Goal: Information Seeking & Learning: Learn about a topic

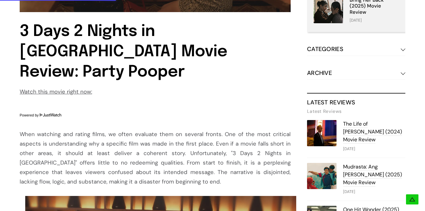
scroll to position [360, 0]
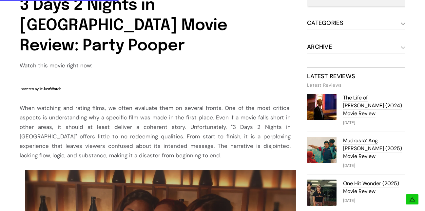
click at [77, 103] on div "When watching and rating films, we often evaluate them on several fronts. One o…" at bounding box center [155, 131] width 271 height 57
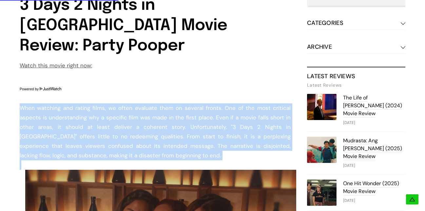
click at [77, 103] on div "When watching and rating films, we often evaluate them on several fronts. One o…" at bounding box center [155, 131] width 271 height 57
click at [68, 103] on div "When watching and rating films, we often evaluate them on several fronts. One o…" at bounding box center [155, 131] width 271 height 57
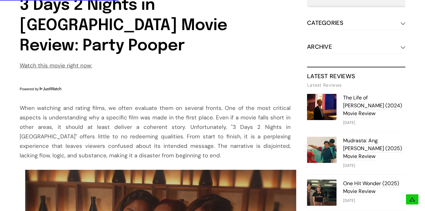
click at [93, 103] on div "When watching and rating films, we often evaluate them on several fronts. One o…" at bounding box center [155, 131] width 271 height 57
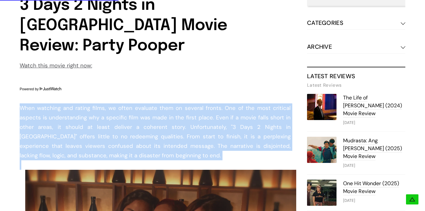
click at [93, 103] on div "When watching and rating films, we often evaluate them on several fronts. One o…" at bounding box center [155, 131] width 271 height 57
click at [133, 103] on div "When watching and rating films, we often evaluate them on several fronts. One o…" at bounding box center [155, 131] width 271 height 57
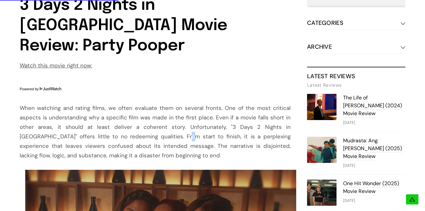
click at [134, 103] on div "When watching and rating films, we often evaluate them on several fronts. One o…" at bounding box center [155, 131] width 271 height 57
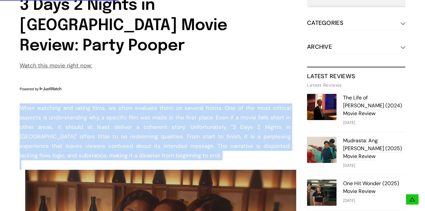
click at [134, 103] on div "When watching and rating films, we often evaluate them on several fronts. One o…" at bounding box center [155, 131] width 271 height 57
click at [43, 103] on div "When watching and rating films, we often evaluate them on several fronts. One o…" at bounding box center [155, 131] width 271 height 57
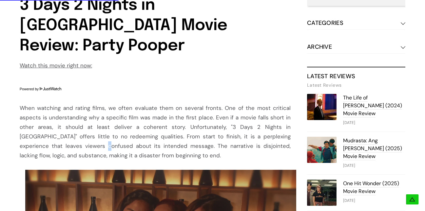
click at [43, 103] on div "When watching and rating films, we often evaluate them on several fronts. One o…" at bounding box center [155, 131] width 271 height 57
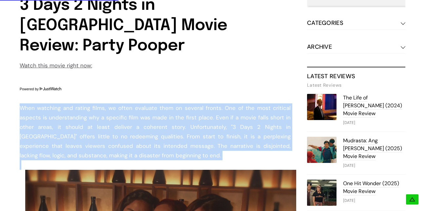
click at [43, 103] on div "When watching and rating films, we often evaluate them on several fronts. One o…" at bounding box center [155, 131] width 271 height 57
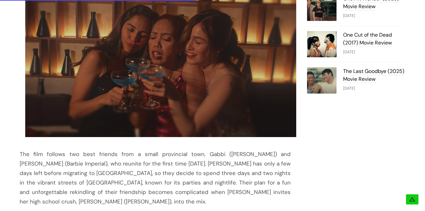
scroll to position [557, 0]
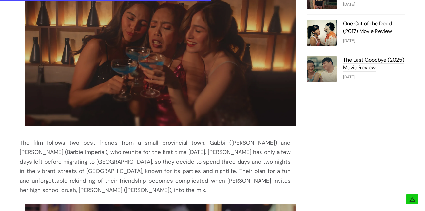
click at [97, 138] on div "The film follows two best friends from a small provincial town, Gabbi (Jasmine …" at bounding box center [155, 166] width 271 height 57
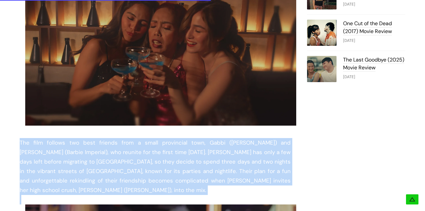
click at [97, 138] on div "The film follows two best friends from a small provincial town, Gabbi (Jasmine …" at bounding box center [155, 166] width 271 height 57
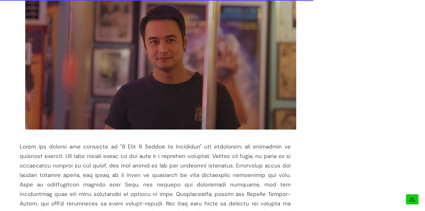
scroll to position [851, 0]
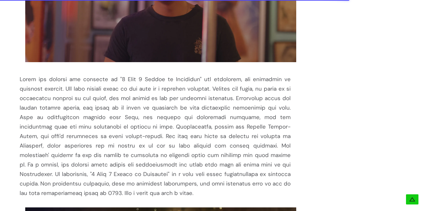
click at [207, 75] on div at bounding box center [155, 136] width 271 height 123
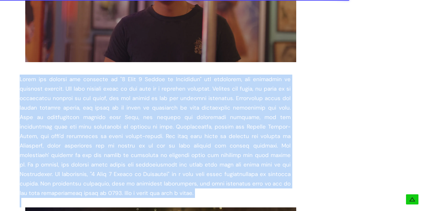
click at [207, 75] on div at bounding box center [155, 136] width 271 height 123
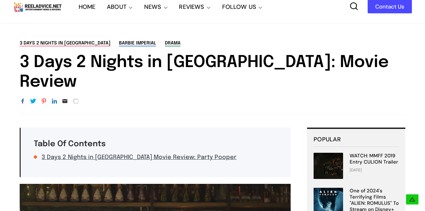
scroll to position [0, 0]
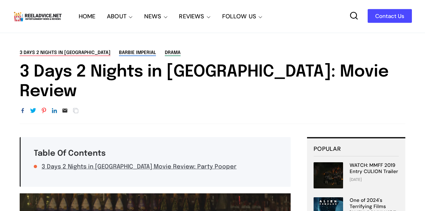
click at [62, 15] on img at bounding box center [37, 16] width 49 height 12
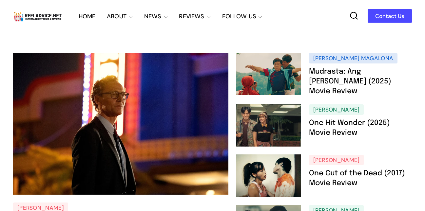
drag, startPoint x: 144, startPoint y: 34, endPoint x: 142, endPoint y: 39, distance: 5.3
click at [126, 42] on link "Our Team" at bounding box center [141, 42] width 69 height 14
click at [132, 39] on link "Our Team" at bounding box center [141, 42] width 69 height 14
click at [133, 44] on link "Our Team" at bounding box center [141, 42] width 69 height 14
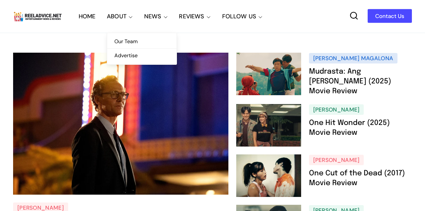
click at [130, 41] on link "Our Team" at bounding box center [141, 42] width 69 height 14
click at [130, 40] on link "Our Team" at bounding box center [141, 42] width 69 height 14
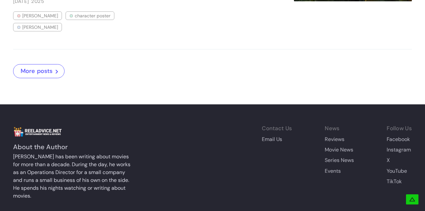
scroll to position [2046, 0]
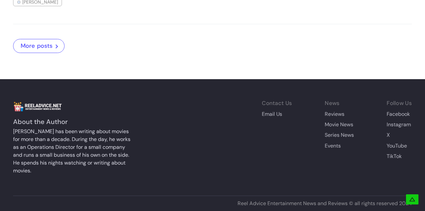
click at [57, 45] on link "More posts" at bounding box center [38, 46] width 51 height 14
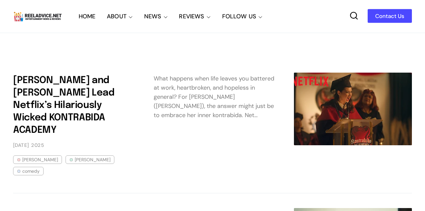
click at [88, 15] on link "HOME" at bounding box center [87, 16] width 17 height 33
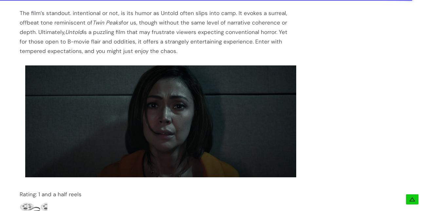
scroll to position [917, 0]
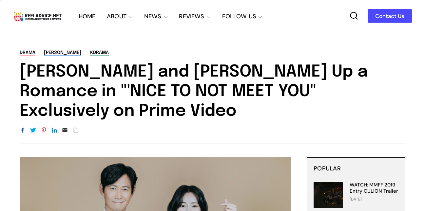
click at [160, 72] on h1 "Lee Jung-jae and Lim Ji-yeon Sparks Up a Romance in "'NICE TO NOT MEET YOU" Exc…" at bounding box center [212, 91] width 385 height 59
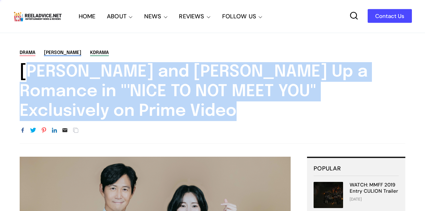
click at [161, 72] on h1 "Lee Jung-jae and Lim Ji-yeon Sparks Up a Romance in "'NICE TO NOT MEET YOU" Exc…" at bounding box center [212, 91] width 385 height 59
click at [132, 89] on h1 "Lee Jung-jae and Lim Ji-yeon Sparks Up a Romance in "'NICE TO NOT MEET YOU" Exc…" at bounding box center [212, 91] width 385 height 59
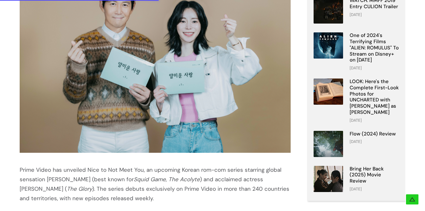
scroll to position [369, 0]
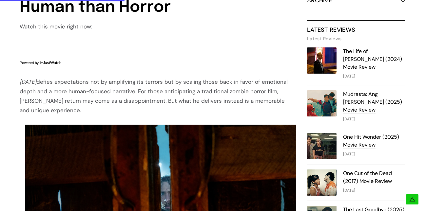
scroll to position [393, 0]
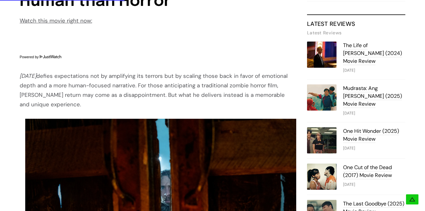
click at [127, 80] on div "28 Years Later defies expectations not by amplifying its terrors but by scaling…" at bounding box center [155, 90] width 271 height 38
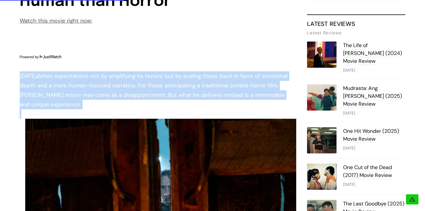
click at [127, 80] on div "28 Years Later defies expectations not by amplifying its terrors but by scaling…" at bounding box center [155, 90] width 271 height 38
click at [128, 96] on div "28 Years Later defies expectations not by amplifying its terrors but by scaling…" at bounding box center [155, 90] width 271 height 38
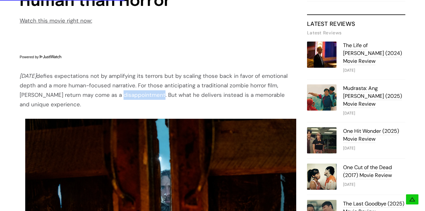
click at [128, 96] on div "28 Years Later defies expectations not by amplifying its terrors but by scaling…" at bounding box center [155, 90] width 271 height 38
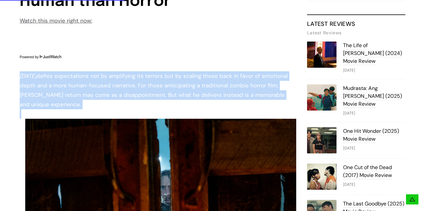
click at [128, 96] on div "28 Years Later defies expectations not by amplifying its terrors but by scaling…" at bounding box center [155, 90] width 271 height 38
click at [153, 99] on div "28 Years Later defies expectations not by amplifying its terrors but by scaling…" at bounding box center [155, 90] width 271 height 38
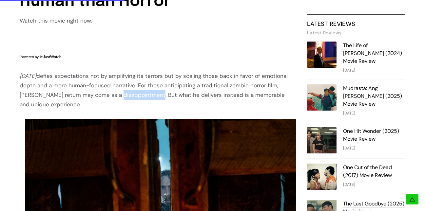
click at [153, 99] on div "28 Years Later defies expectations not by amplifying its terrors but by scaling…" at bounding box center [155, 90] width 271 height 38
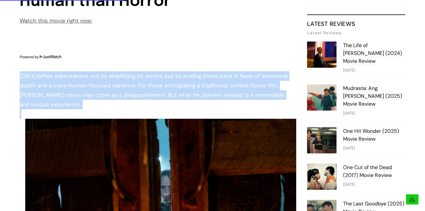
click at [153, 99] on div "28 Years Later defies expectations not by amplifying its terrors but by scaling…" at bounding box center [155, 90] width 271 height 38
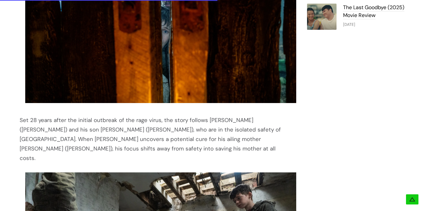
scroll to position [622, 0]
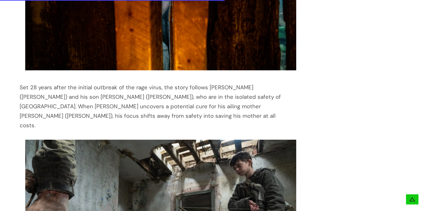
click at [77, 93] on div "Set 28 years after the initial outbreak of the rage virus, the story follows Ja…" at bounding box center [155, 106] width 271 height 47
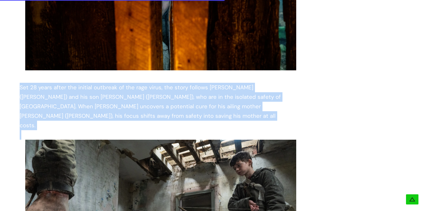
click at [77, 93] on div "Set 28 years after the initial outbreak of the rage virus, the story follows Ja…" at bounding box center [155, 106] width 271 height 47
click at [177, 106] on div "Set 28 years after the initial outbreak of the rage virus, the story follows Ja…" at bounding box center [155, 106] width 271 height 47
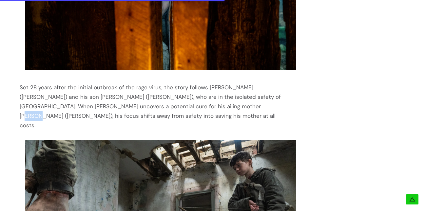
click at [177, 106] on div "Set 28 years after the initial outbreak of the rage virus, the story follows Ja…" at bounding box center [155, 106] width 271 height 47
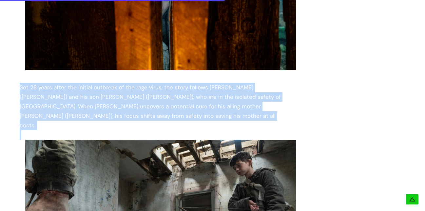
click at [177, 106] on div "Set 28 years after the initial outbreak of the rage virus, the story follows Ja…" at bounding box center [155, 106] width 271 height 47
click at [160, 111] on div "Set 28 years after the initial outbreak of the rage virus, the story follows Ja…" at bounding box center [155, 106] width 271 height 47
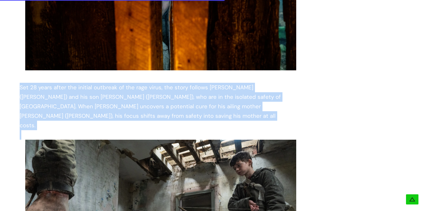
click at [160, 111] on div "Set 28 years after the initial outbreak of the rage virus, the story follows Ja…" at bounding box center [155, 106] width 271 height 47
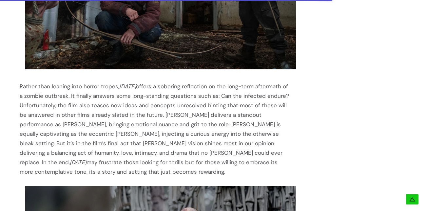
scroll to position [884, 0]
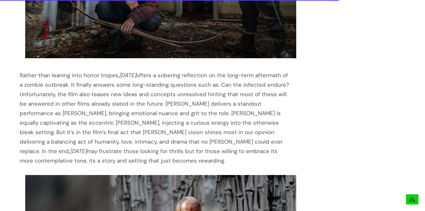
click at [133, 71] on div "Rather than leaning into horror tropes, 28 Years Later offers a sobering reflec…" at bounding box center [155, 118] width 271 height 95
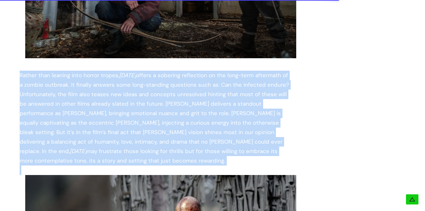
click at [133, 71] on div "Rather than leaning into horror tropes, 28 Years Later offers a sobering reflec…" at bounding box center [155, 118] width 271 height 95
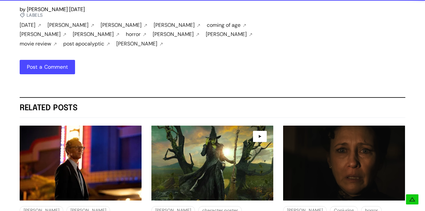
scroll to position [1310, 0]
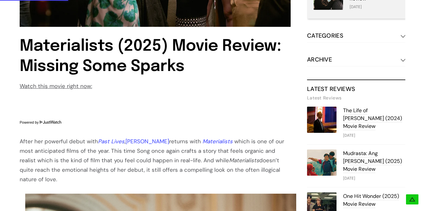
scroll to position [276, 0]
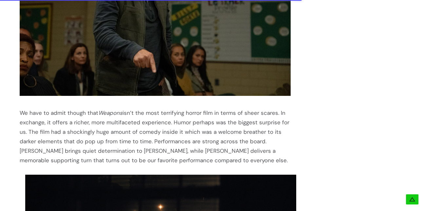
scroll to position [1015, 0]
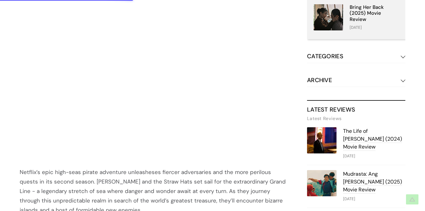
scroll to position [327, 0]
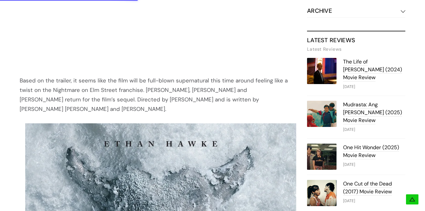
scroll to position [426, 0]
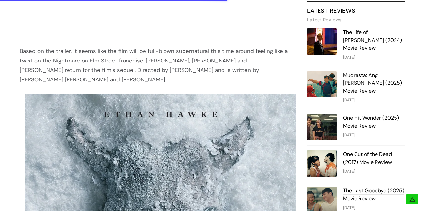
click at [204, 52] on div "Based on the trailer, it seems like the film will be full-blown supernatural th…" at bounding box center [155, 65] width 271 height 38
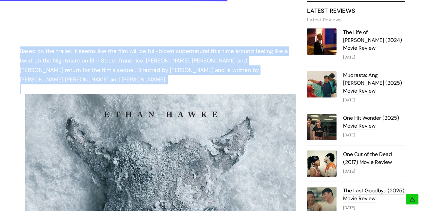
click at [204, 52] on div "Based on the trailer, it seems like the film will be full-blown supernatural th…" at bounding box center [155, 65] width 271 height 38
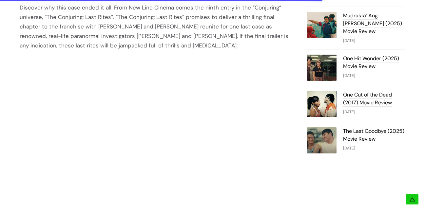
scroll to position [491, 0]
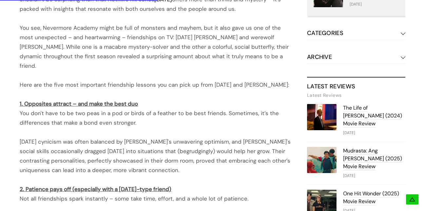
scroll to position [360, 0]
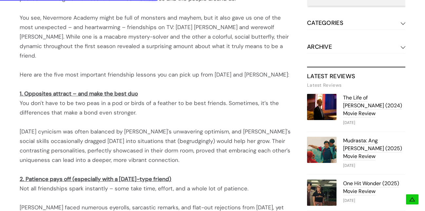
click at [111, 104] on div "You don't have to be two peas in a pod or birds of a feather to be best friends…" at bounding box center [155, 108] width 271 height 19
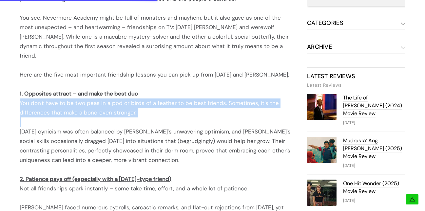
click at [111, 104] on div "You don't have to be two peas in a pod or birds of a feather to be best friends…" at bounding box center [155, 108] width 271 height 19
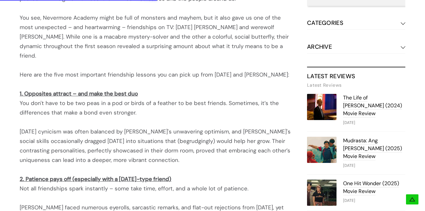
click at [84, 127] on div "Wednesday's cynicism was often balanced by Enid's unwavering optimism, and Enid…" at bounding box center [155, 146] width 271 height 38
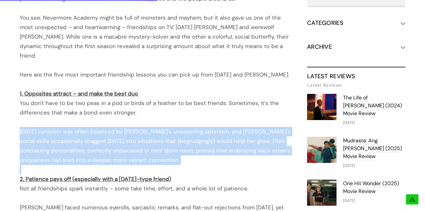
click at [84, 127] on div "Wednesday's cynicism was often balanced by Enid's unwavering optimism, and Enid…" at bounding box center [155, 146] width 271 height 38
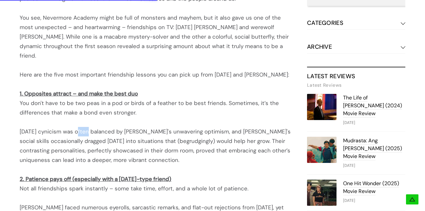
click at [84, 127] on div "Wednesday's cynicism was often balanced by Enid's unwavering optimism, and Enid…" at bounding box center [155, 146] width 271 height 38
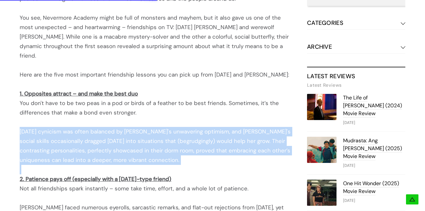
click at [84, 127] on div "Wednesday's cynicism was often balanced by Enid's unwavering optimism, and Enid…" at bounding box center [155, 146] width 271 height 38
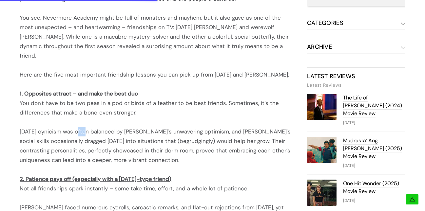
click at [84, 127] on div "Wednesday's cynicism was often balanced by Enid's unwavering optimism, and Enid…" at bounding box center [155, 146] width 271 height 38
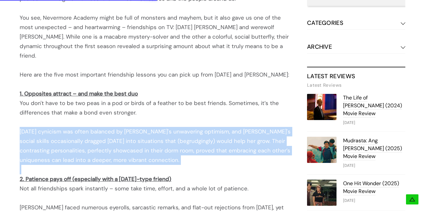
click at [84, 127] on div "Wednesday's cynicism was often balanced by Enid's unwavering optimism, and Enid…" at bounding box center [155, 146] width 271 height 38
click at [86, 127] on div "Wednesday's cynicism was often balanced by Enid's unwavering optimism, and Enid…" at bounding box center [155, 146] width 271 height 38
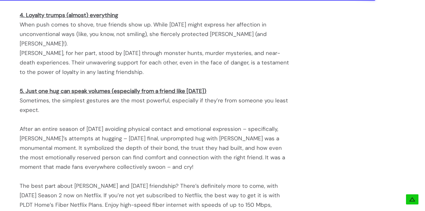
scroll to position [688, 0]
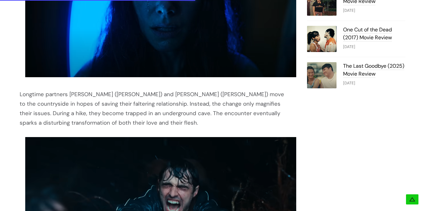
scroll to position [524, 0]
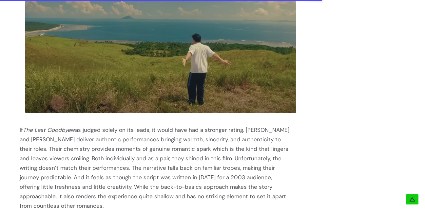
scroll to position [720, 0]
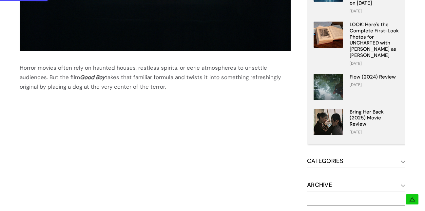
scroll to position [229, 0]
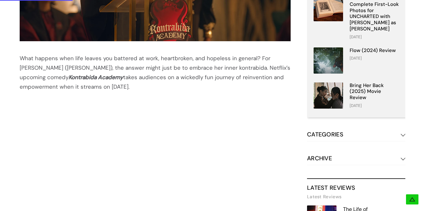
scroll to position [262, 0]
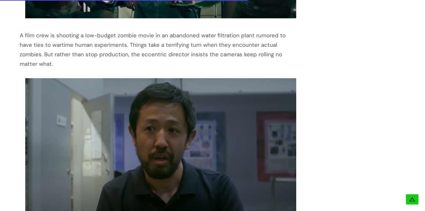
scroll to position [622, 0]
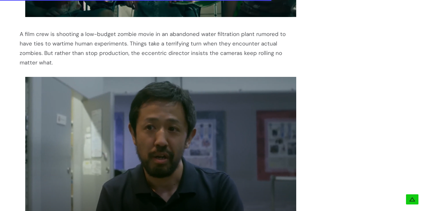
click at [192, 37] on div "A film crew is shooting a low-budget zombie movie in an abandoned water filtrat…" at bounding box center [155, 48] width 271 height 38
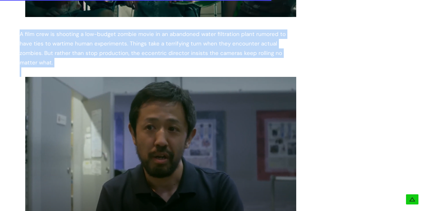
click at [192, 37] on div "A film crew is shooting a low-budget zombie movie in an abandoned water filtrat…" at bounding box center [155, 48] width 271 height 38
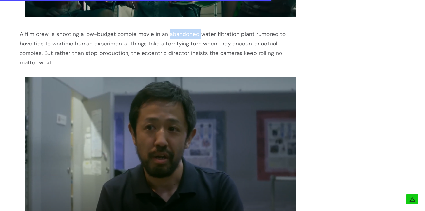
click at [192, 37] on div "A film crew is shooting a low-budget zombie movie in an abandoned water filtrat…" at bounding box center [155, 48] width 271 height 38
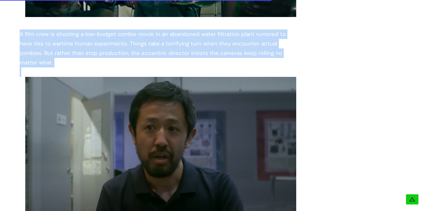
click at [192, 37] on div "A film crew is shooting a low-budget zombie movie in an abandoned water filtrat…" at bounding box center [155, 48] width 271 height 38
click at [122, 54] on div "A film crew is shooting a low-budget zombie movie in an abandoned water filtrat…" at bounding box center [155, 48] width 271 height 38
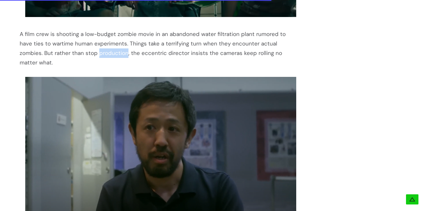
click at [122, 54] on div "A film crew is shooting a low-budget zombie movie in an abandoned water filtrat…" at bounding box center [155, 48] width 271 height 38
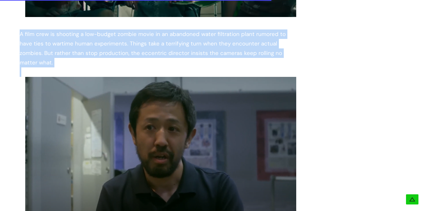
click at [122, 54] on div "A film crew is shooting a low-budget zombie movie in an abandoned water filtrat…" at bounding box center [155, 48] width 271 height 38
click at [130, 48] on div "A film crew is shooting a low-budget zombie movie in an abandoned water filtrat…" at bounding box center [155, 48] width 271 height 38
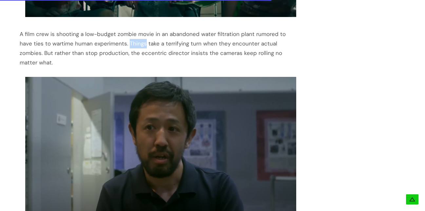
click at [130, 48] on div "A film crew is shooting a low-budget zombie movie in an abandoned water filtrat…" at bounding box center [155, 48] width 271 height 38
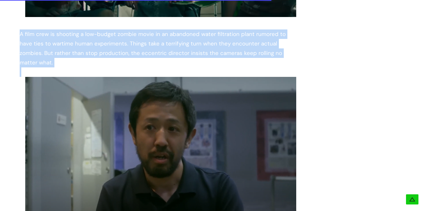
click at [130, 48] on div "A film crew is shooting a low-budget zombie movie in an abandoned water filtrat…" at bounding box center [155, 48] width 271 height 38
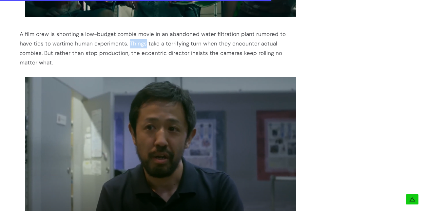
click at [130, 48] on div "A film crew is shooting a low-budget zombie movie in an abandoned water filtrat…" at bounding box center [155, 48] width 271 height 38
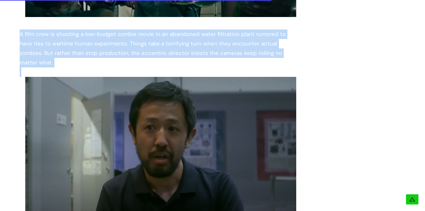
click at [130, 48] on div "A film crew is shooting a low-budget zombie movie in an abandoned water filtrat…" at bounding box center [155, 48] width 271 height 38
click at [125, 55] on div "A film crew is shooting a low-budget zombie movie in an abandoned water filtrat…" at bounding box center [155, 48] width 271 height 38
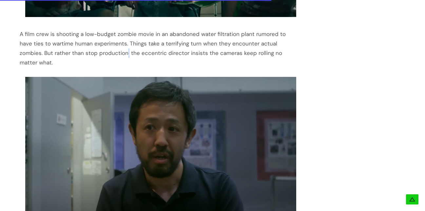
click at [125, 55] on div "A film crew is shooting a low-budget zombie movie in an abandoned water filtrat…" at bounding box center [155, 48] width 271 height 38
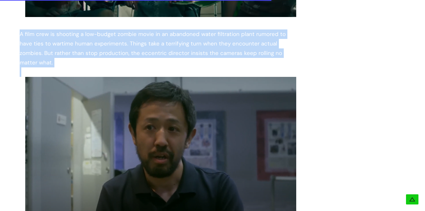
click at [125, 55] on div "A film crew is shooting a low-budget zombie movie in an abandoned water filtrat…" at bounding box center [155, 48] width 271 height 38
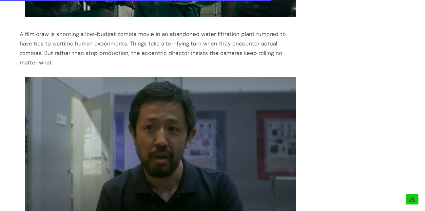
click at [138, 48] on div "A film crew is shooting a low-budget zombie movie in an abandoned water filtrat…" at bounding box center [155, 48] width 271 height 38
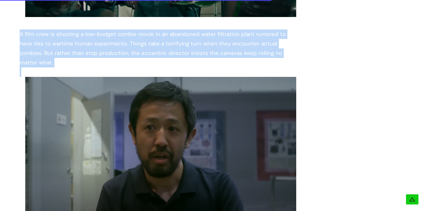
click at [139, 48] on div "A film crew is shooting a low-budget zombie movie in an abandoned water filtrat…" at bounding box center [155, 48] width 271 height 38
click at [137, 53] on div "A film crew is shooting a low-budget zombie movie in an abandoned water filtrat…" at bounding box center [155, 48] width 271 height 38
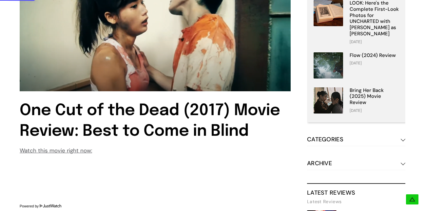
scroll to position [164, 0]
